Goal: Task Accomplishment & Management: Use online tool/utility

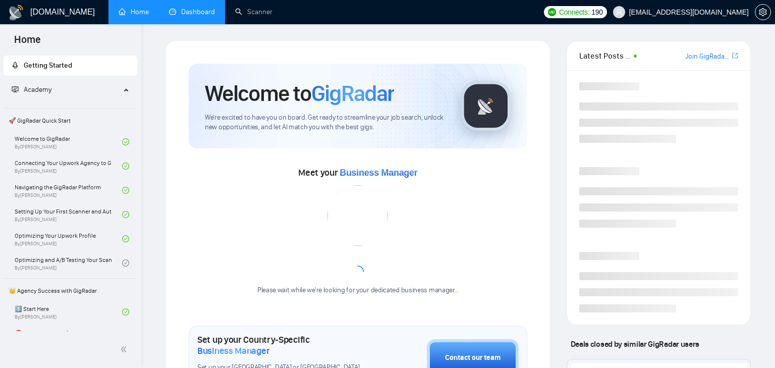
click at [204, 16] on link "Dashboard" at bounding box center [192, 12] width 46 height 9
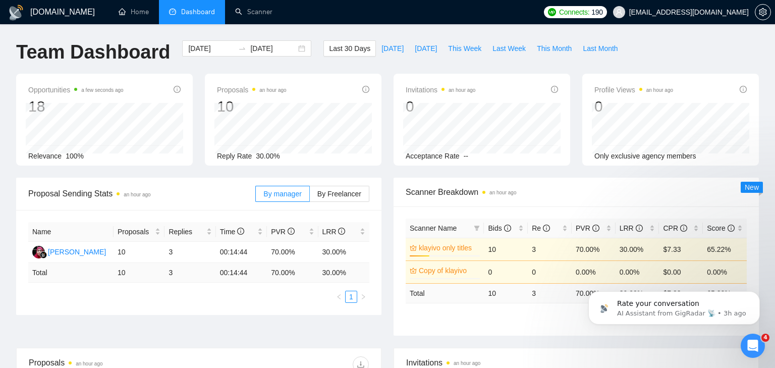
click at [56, 15] on h1 "[DOMAIN_NAME]" at bounding box center [62, 12] width 65 height 24
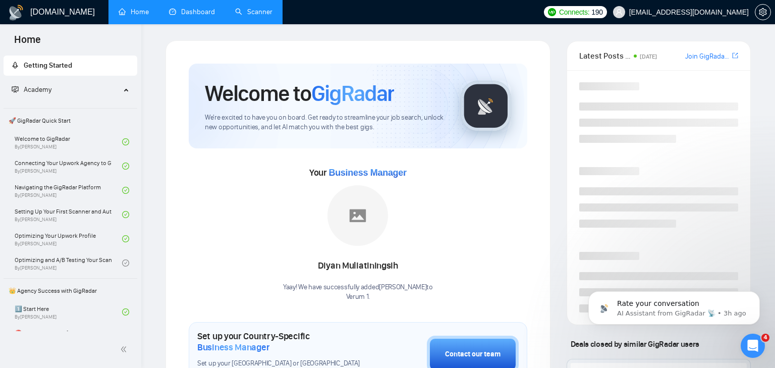
click at [243, 13] on link "Scanner" at bounding box center [253, 12] width 37 height 9
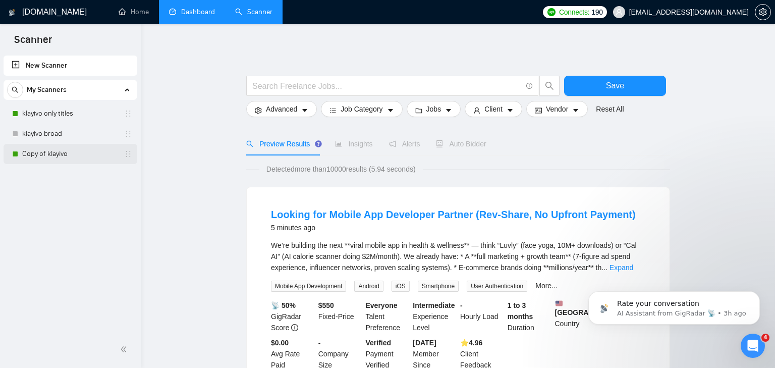
click at [76, 153] on link "Copy of klayivo" at bounding box center [70, 154] width 96 height 20
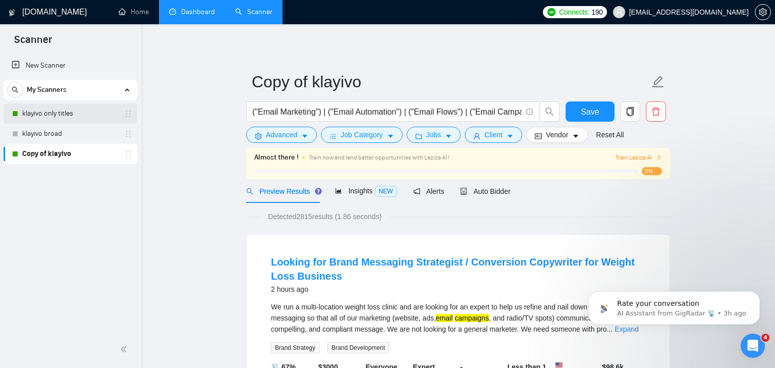
click at [71, 112] on link "klayivo only titles" at bounding box center [70, 113] width 96 height 20
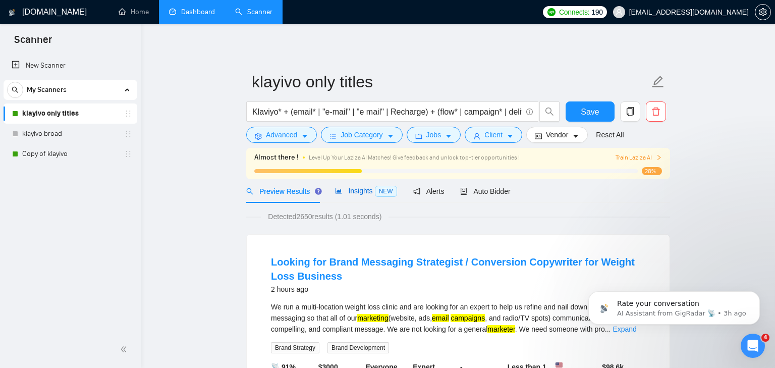
click at [381, 193] on span "NEW" at bounding box center [386, 191] width 22 height 11
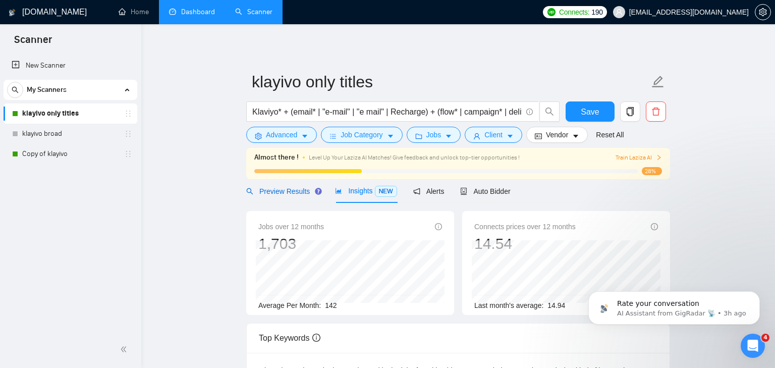
click at [287, 190] on span "Preview Results" at bounding box center [282, 191] width 73 height 8
click at [75, 149] on link "Copy of klayivo" at bounding box center [70, 154] width 96 height 20
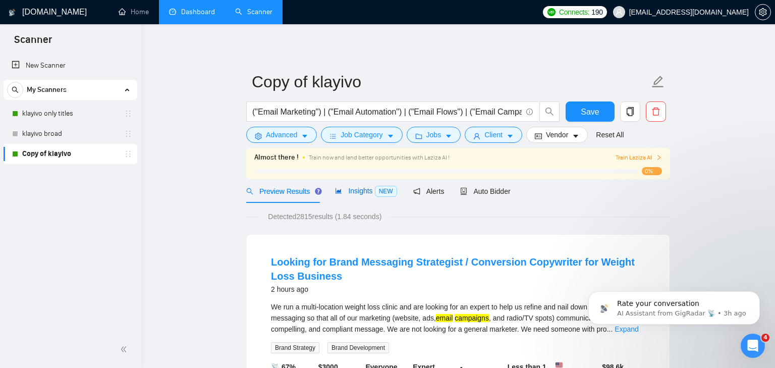
click at [371, 188] on span "Insights NEW" at bounding box center [366, 191] width 62 height 8
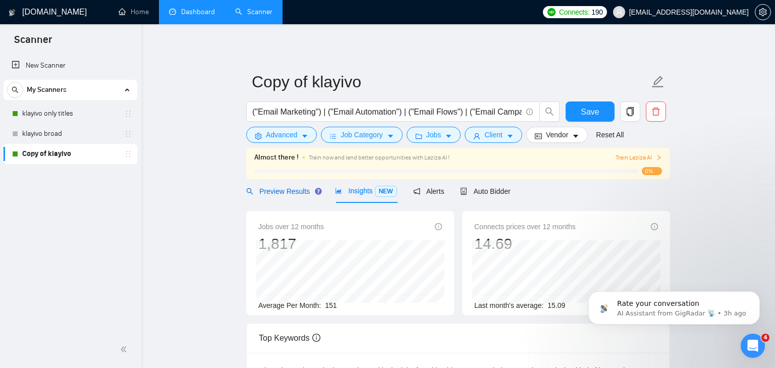
click at [293, 188] on span "Preview Results" at bounding box center [282, 191] width 73 height 8
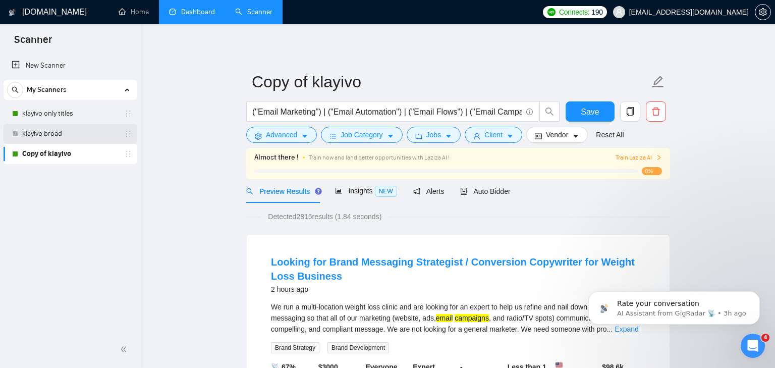
click at [32, 127] on link "klayivo broad" at bounding box center [70, 134] width 96 height 20
